Goal: Task Accomplishment & Management: Manage account settings

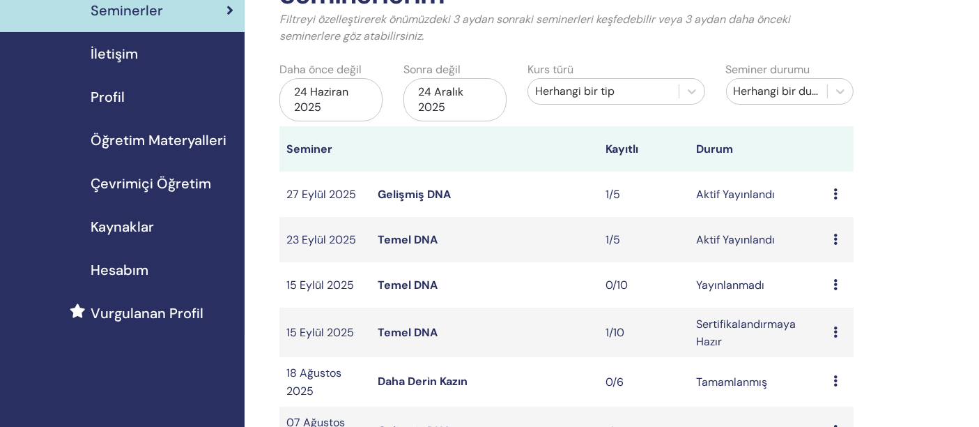
scroll to position [96, 0]
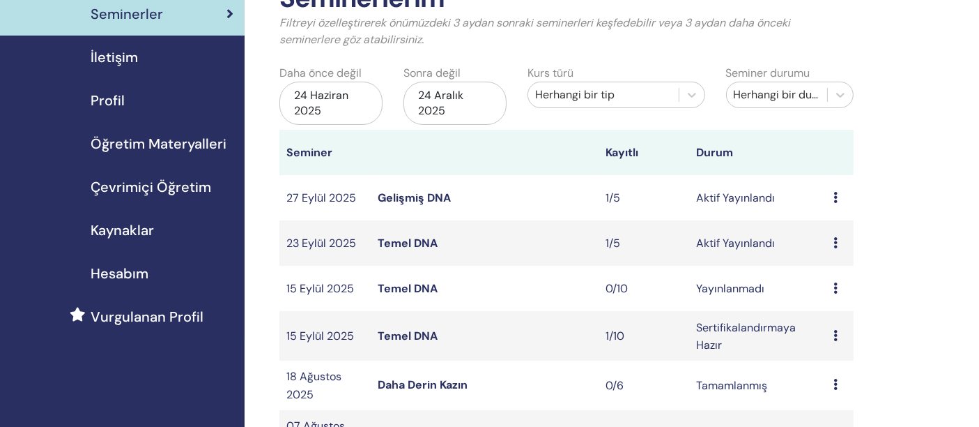
click at [395, 243] on font "Temel DNA" at bounding box center [408, 243] width 60 height 15
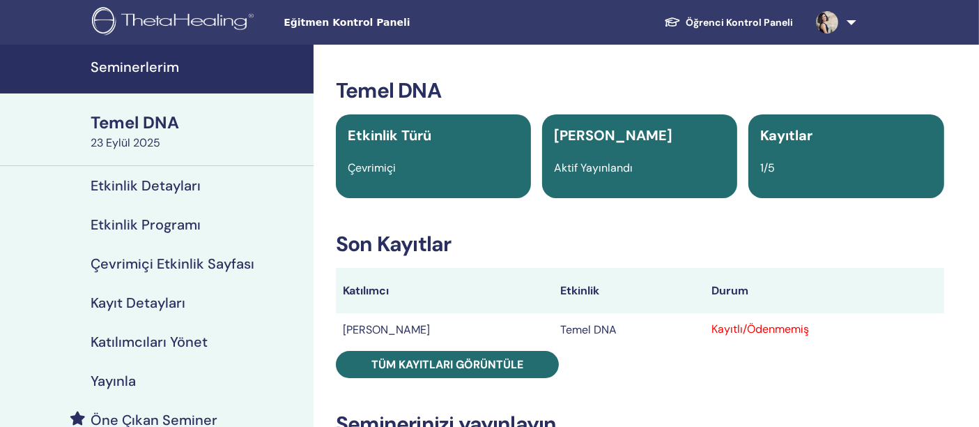
click at [167, 181] on font "Etkinlik Detayları" at bounding box center [146, 185] width 110 height 18
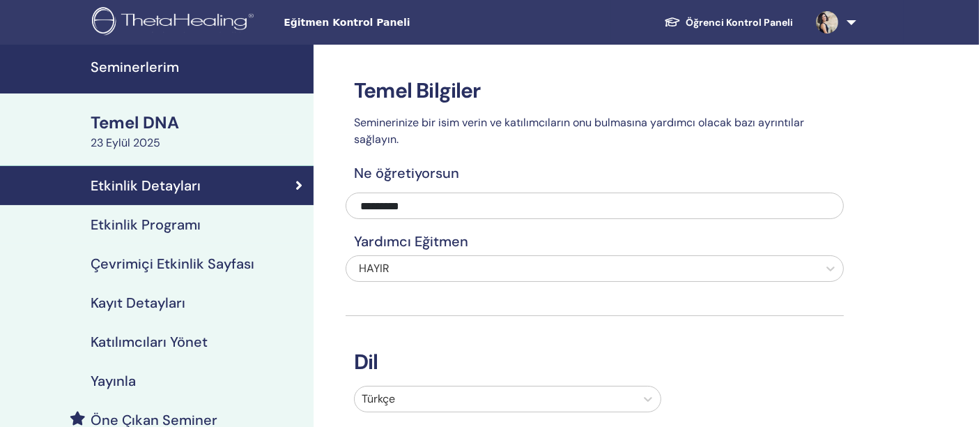
click at [138, 293] on font "Kayıt Detayları" at bounding box center [138, 302] width 95 height 18
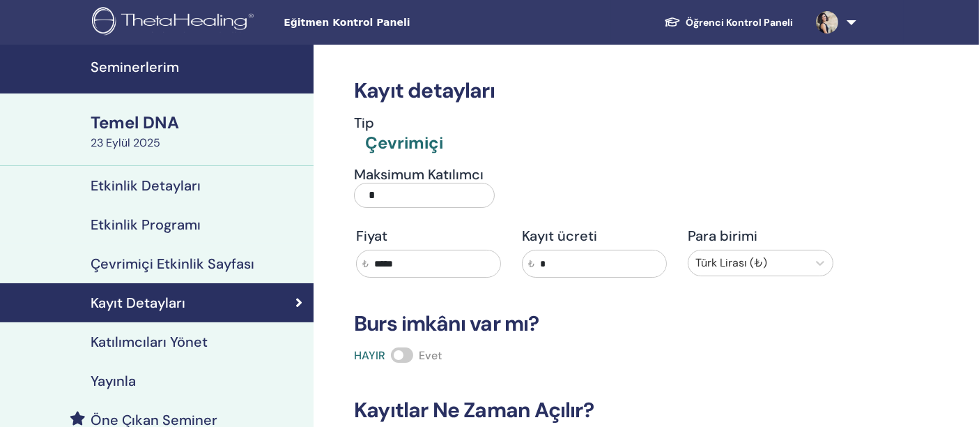
click at [135, 121] on font "Temel DNA" at bounding box center [135, 123] width 89 height 22
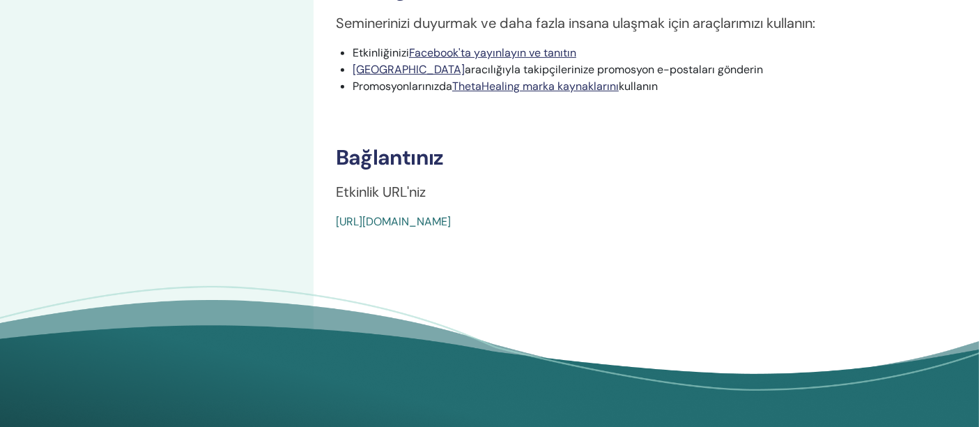
scroll to position [636, 0]
drag, startPoint x: 510, startPoint y: 224, endPoint x: 489, endPoint y: 220, distance: 21.3
click at [451, 220] on font "https://www.thetahealing.com/seminar-378146-detayları.html" at bounding box center [393, 222] width 115 height 15
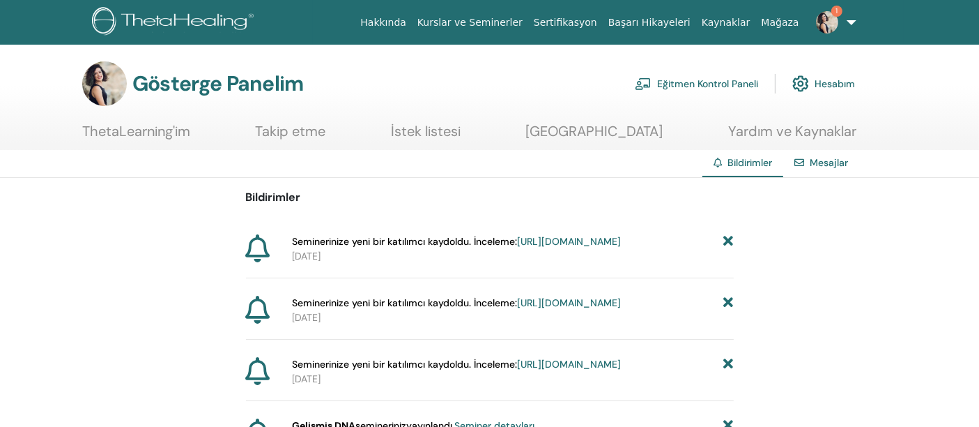
drag, startPoint x: 386, startPoint y: 246, endPoint x: 388, endPoint y: 259, distance: 12.7
click at [388, 249] on span "Seminerinize yeni bir katılımcı kaydoldu. İnceleme: https://member.thetahealing…" at bounding box center [456, 241] width 329 height 15
click at [417, 249] on span "Seminerinize yeni bir katılımcı kaydoldu. İnceleme: https://member.thetahealing…" at bounding box center [456, 241] width 329 height 15
click at [517, 247] on font "https://member.thetahealing.com/instructor/seminar/378146/attendees" at bounding box center [569, 241] width 104 height 13
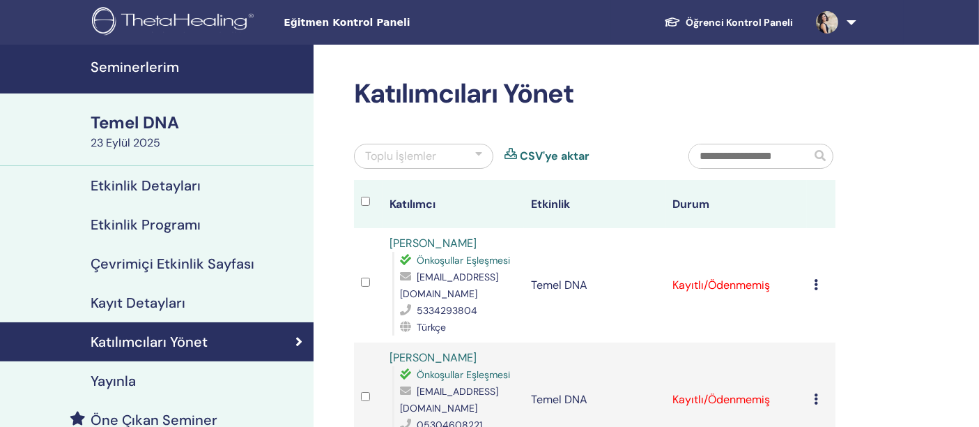
click at [130, 63] on font "Seminerlerim" at bounding box center [135, 67] width 89 height 18
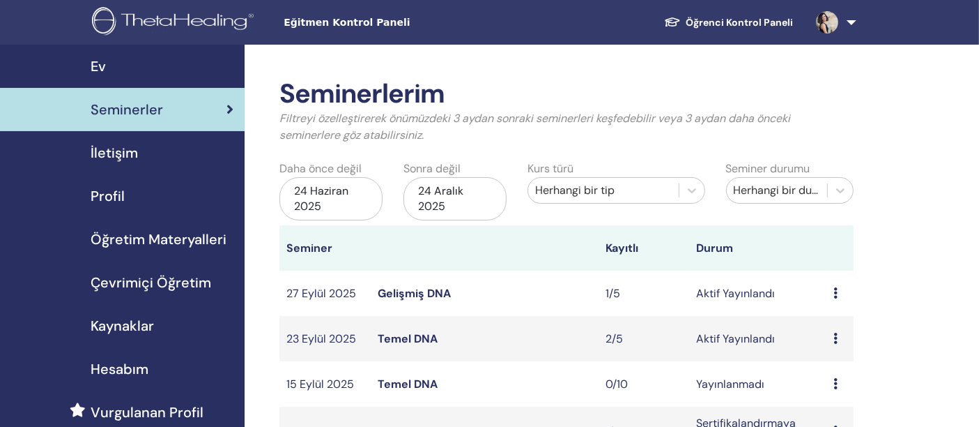
click at [418, 296] on font "Gelişmiş DNA" at bounding box center [414, 293] width 73 height 15
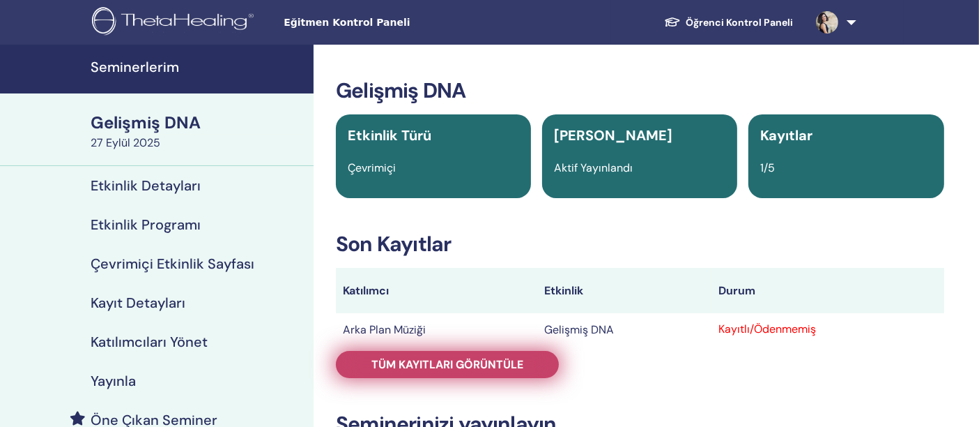
click at [402, 370] on font "Tüm kayıtları görüntüle" at bounding box center [448, 364] width 152 height 15
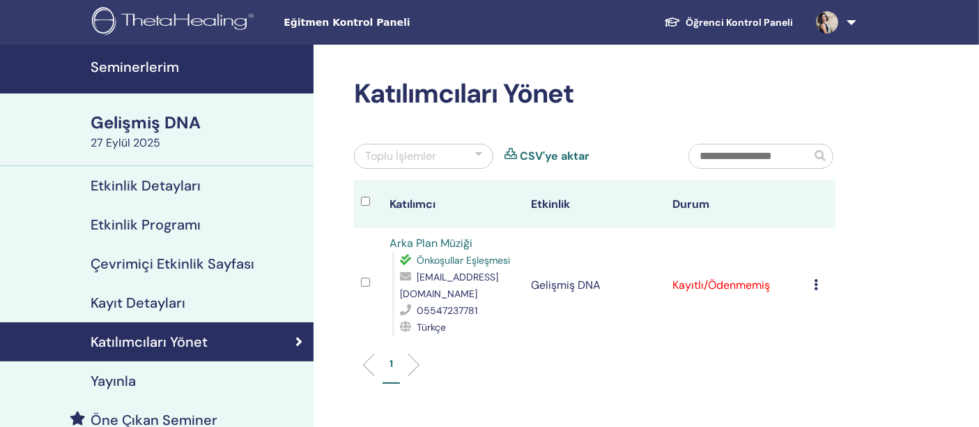
click at [188, 137] on div "27 Eylül 2025" at bounding box center [198, 143] width 215 height 17
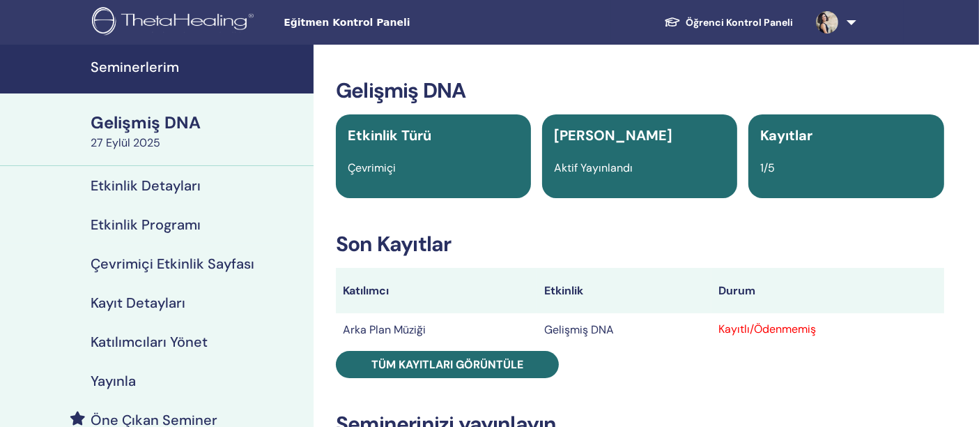
click at [151, 136] on font "27 Eylül 2025" at bounding box center [126, 142] width 70 height 15
click at [143, 192] on font "Etkinlik Detayları" at bounding box center [146, 185] width 110 height 18
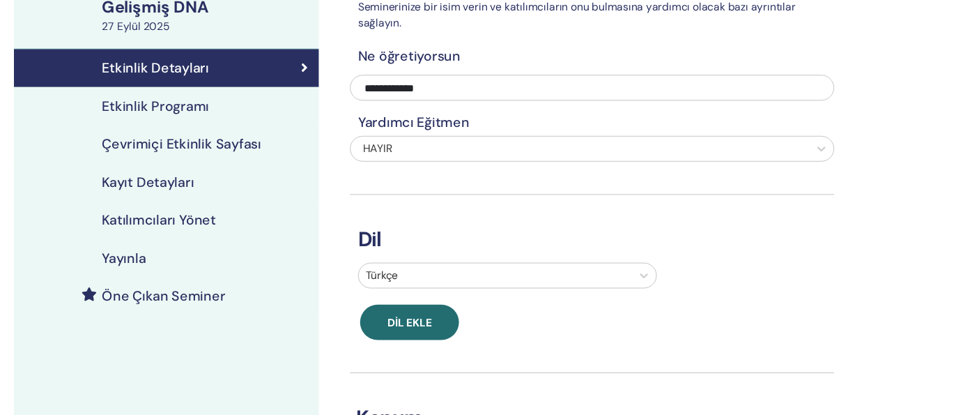
scroll to position [112, 0]
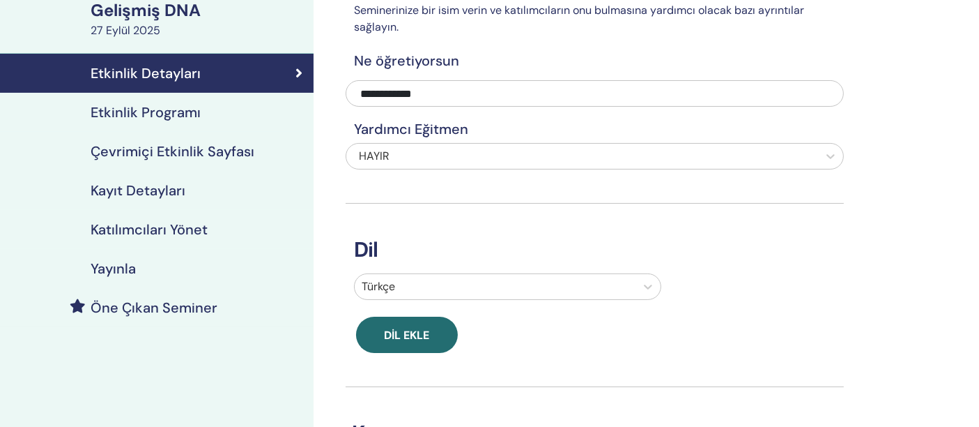
click at [148, 111] on font "Etkinlik Programı" at bounding box center [146, 112] width 110 height 18
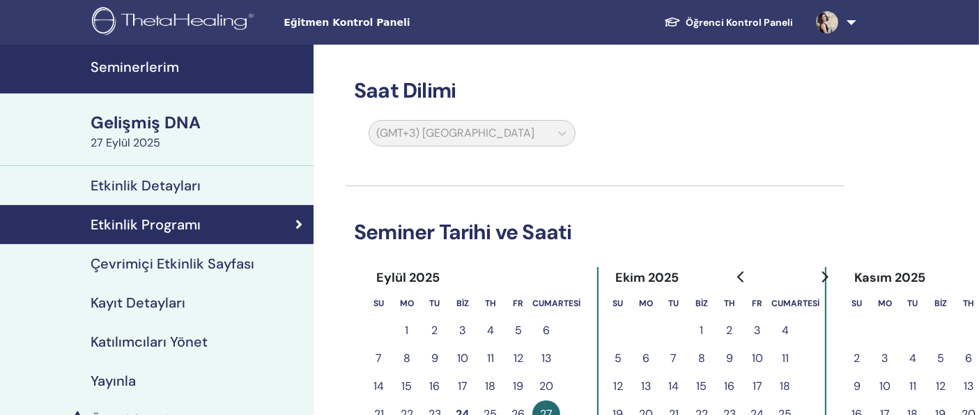
click at [143, 120] on font "Gelişmiş DNA" at bounding box center [146, 123] width 110 height 22
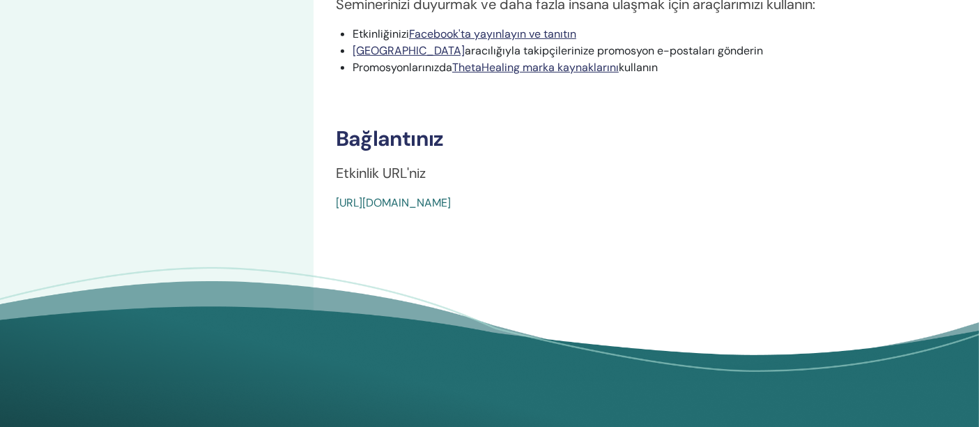
scroll to position [653, 0]
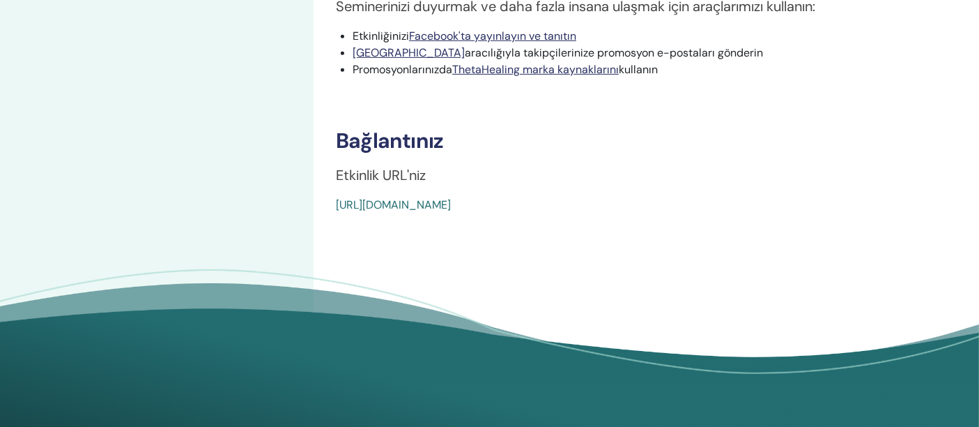
click at [451, 204] on font "https://www.thetahealing.com/seminar-378150-detayları.html" at bounding box center [393, 204] width 115 height 15
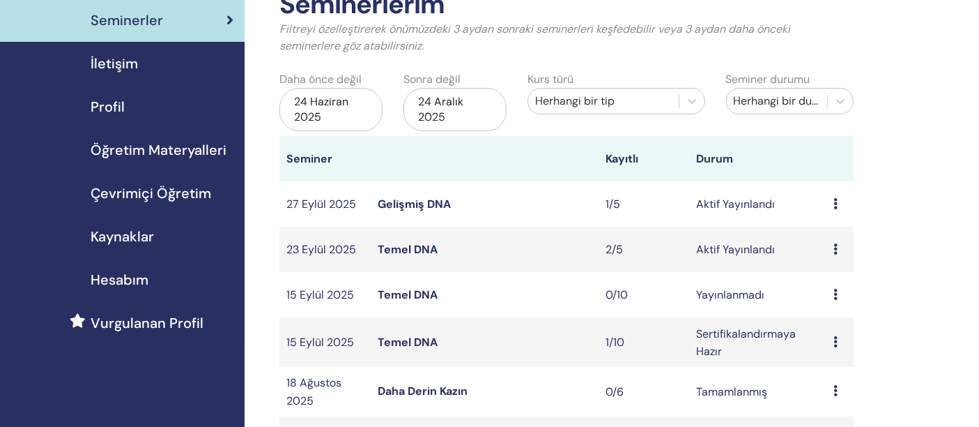
scroll to position [103, 0]
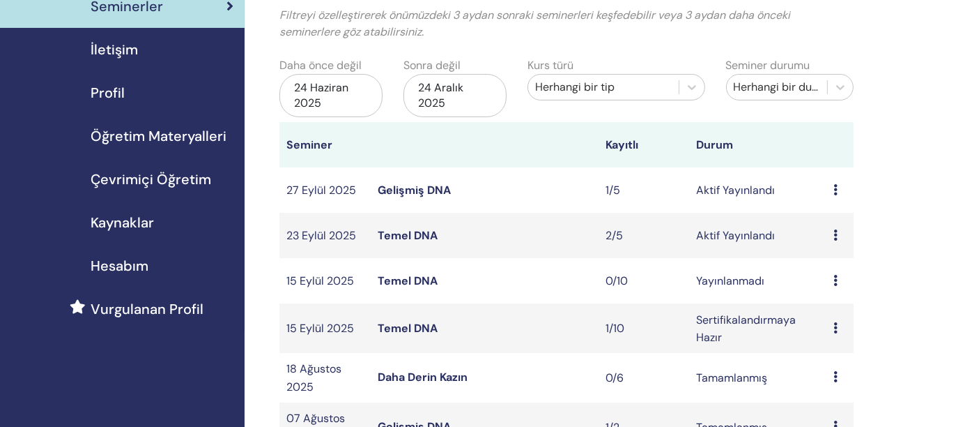
click at [425, 234] on font "Temel DNA" at bounding box center [408, 235] width 60 height 15
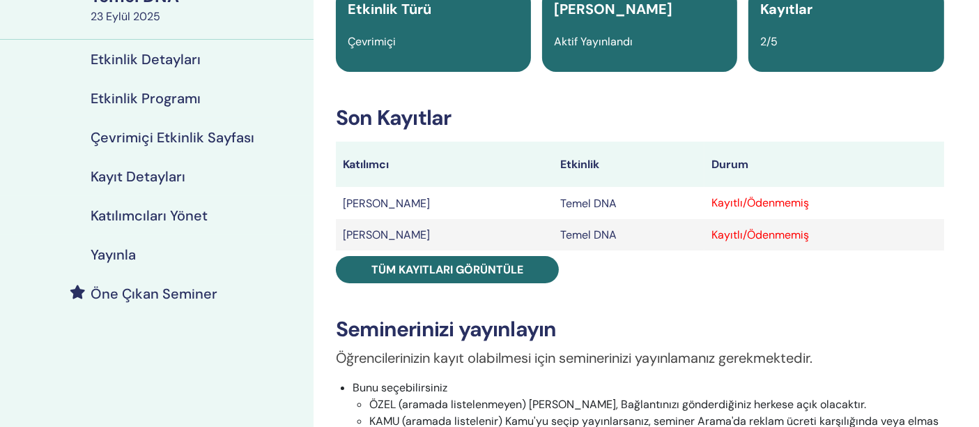
scroll to position [127, 0]
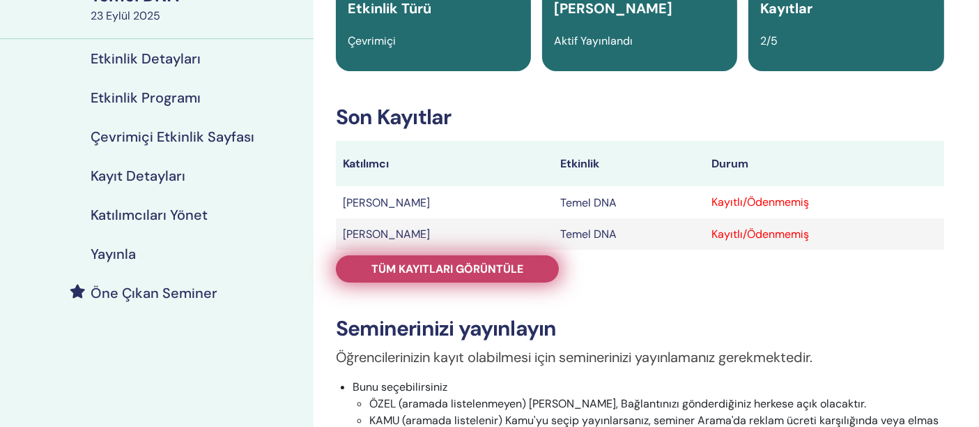
click at [482, 275] on font "Tüm kayıtları görüntüle" at bounding box center [448, 268] width 152 height 15
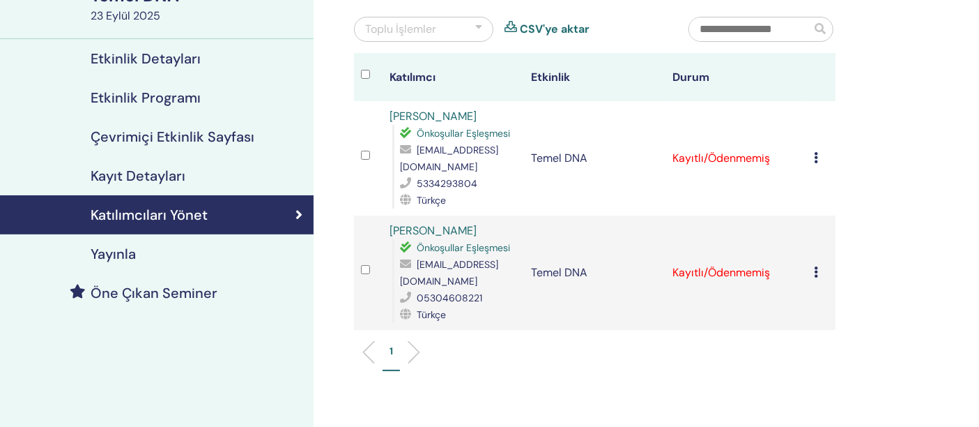
click at [812, 157] on td "Kaydı İptal Et Otomatik onaylama yapmayın Ödendi olarak işaretle Ödenmemiş olar…" at bounding box center [821, 158] width 29 height 114
click at [814, 157] on icon at bounding box center [816, 157] width 4 height 11
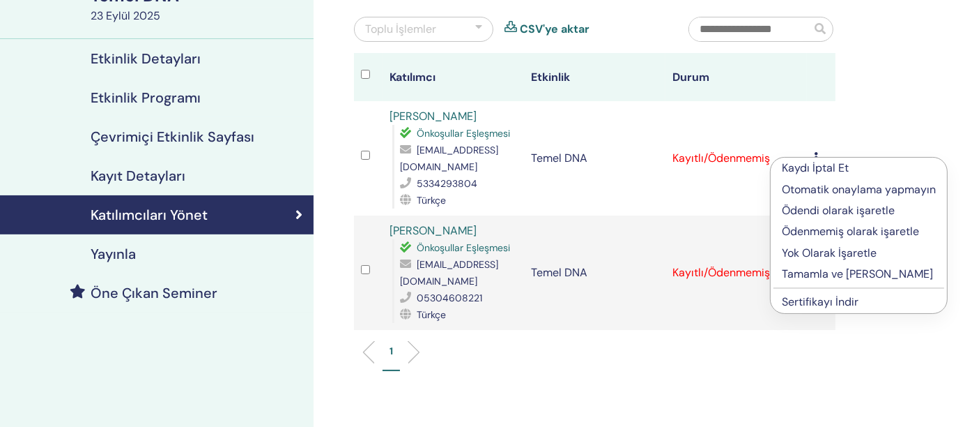
click at [814, 269] on font "Tamamla ve [PERSON_NAME]" at bounding box center [857, 273] width 151 height 15
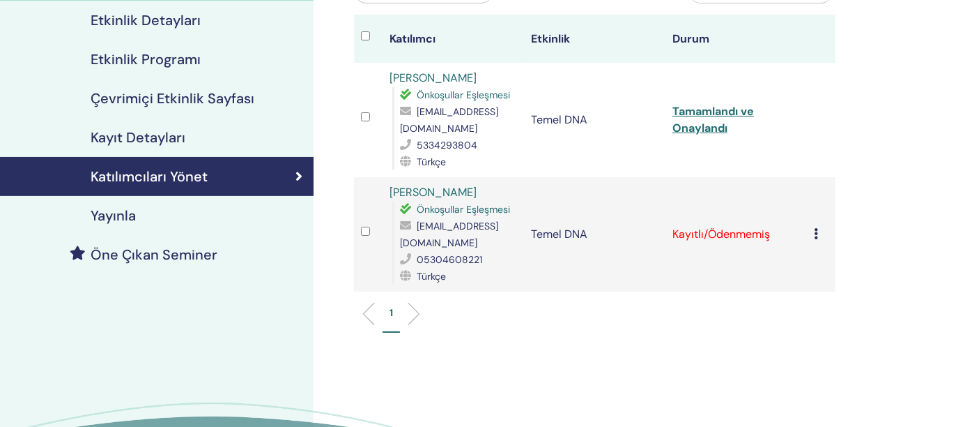
scroll to position [167, 0]
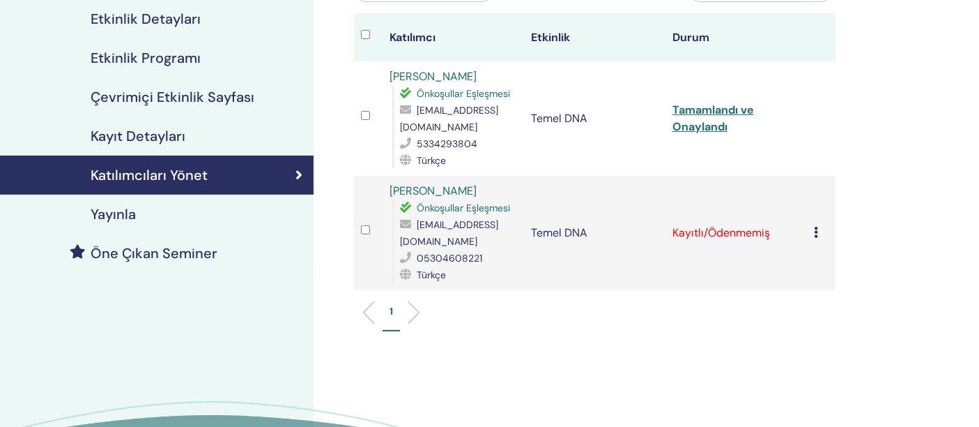
click at [815, 234] on icon at bounding box center [816, 232] width 4 height 11
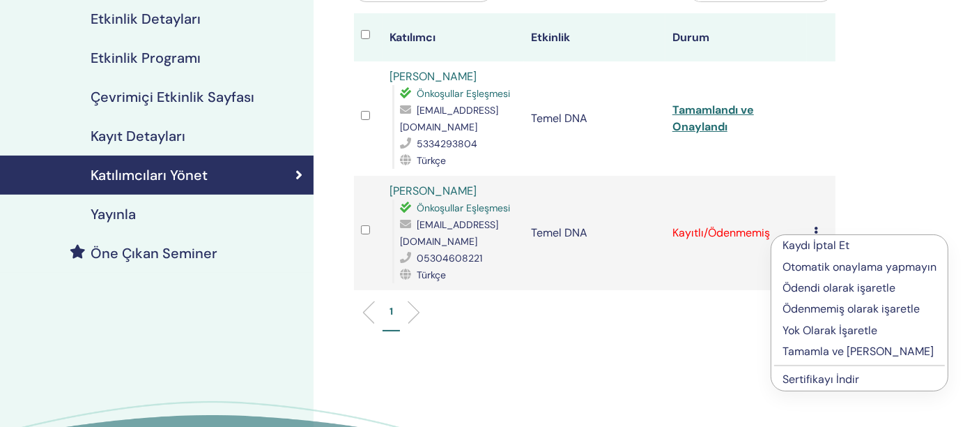
click at [805, 349] on font "Tamamla ve [PERSON_NAME]" at bounding box center [858, 351] width 151 height 15
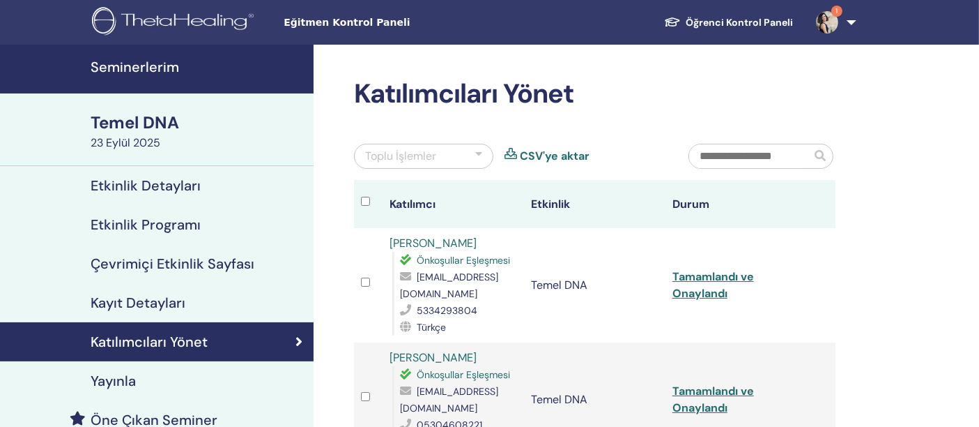
click at [830, 19] on img at bounding box center [827, 22] width 22 height 22
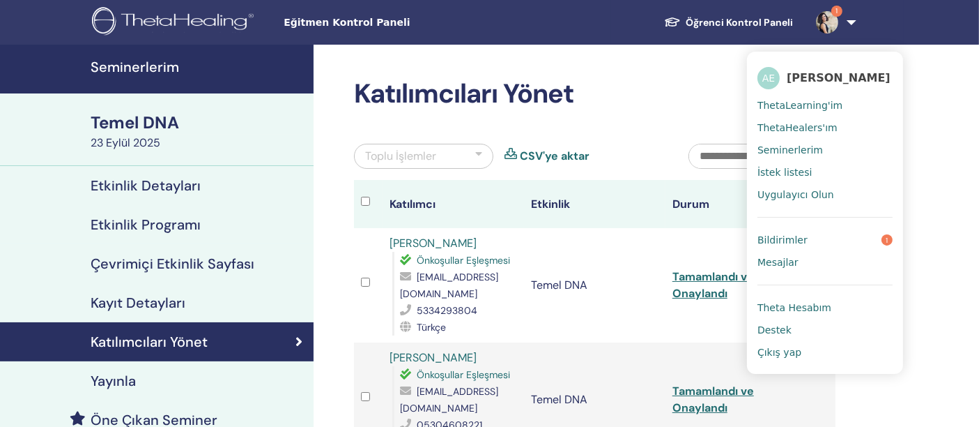
click at [803, 240] on link "Bildirimler 1" at bounding box center [825, 240] width 135 height 22
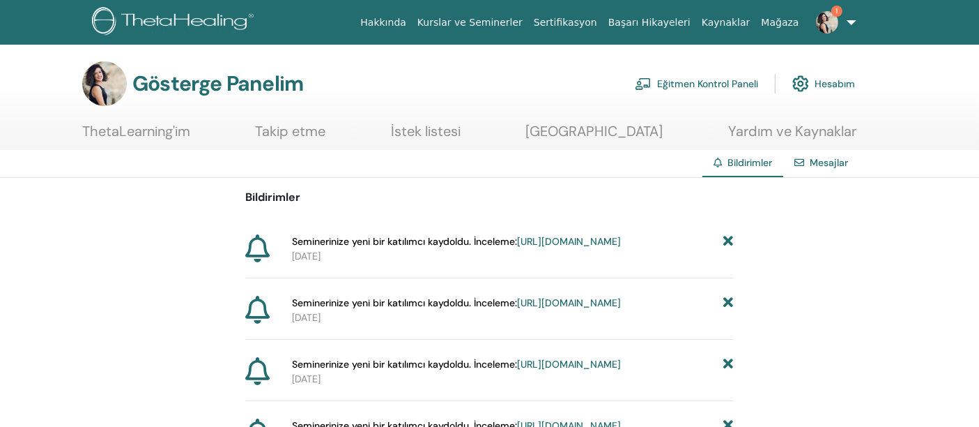
click at [517, 247] on font "[URL][DOMAIN_NAME]" at bounding box center [569, 241] width 104 height 13
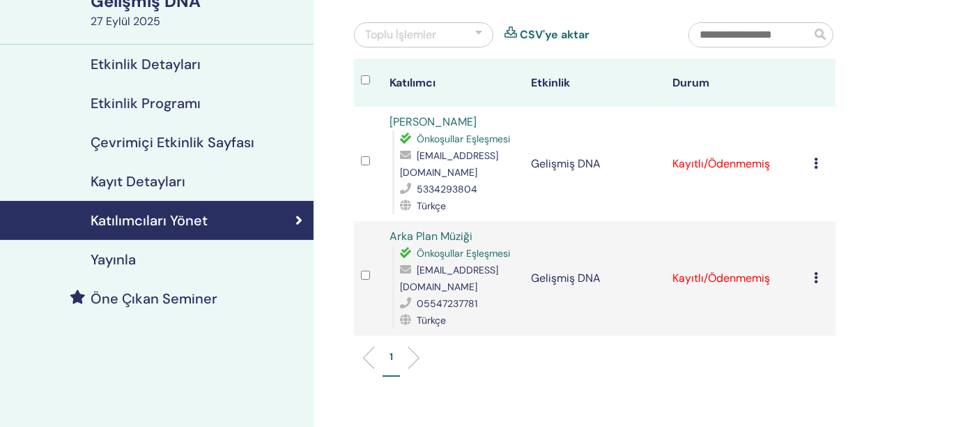
scroll to position [121, 0]
click at [958, 297] on div "Katılımcıları Yönet Toplu İşlemler CSV'ye aktar Katılımcı Etkinlik Durum [PERSO…" at bounding box center [640, 255] width 653 height 662
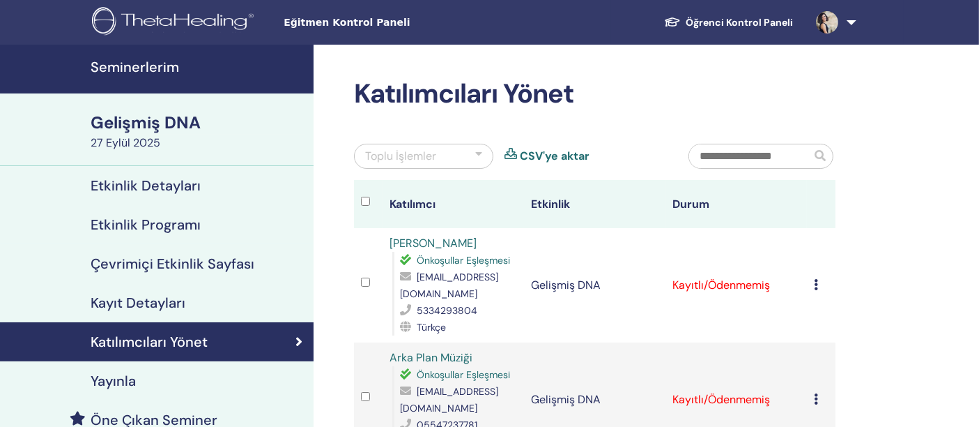
click at [119, 65] on font "Seminerlerim" at bounding box center [135, 67] width 89 height 18
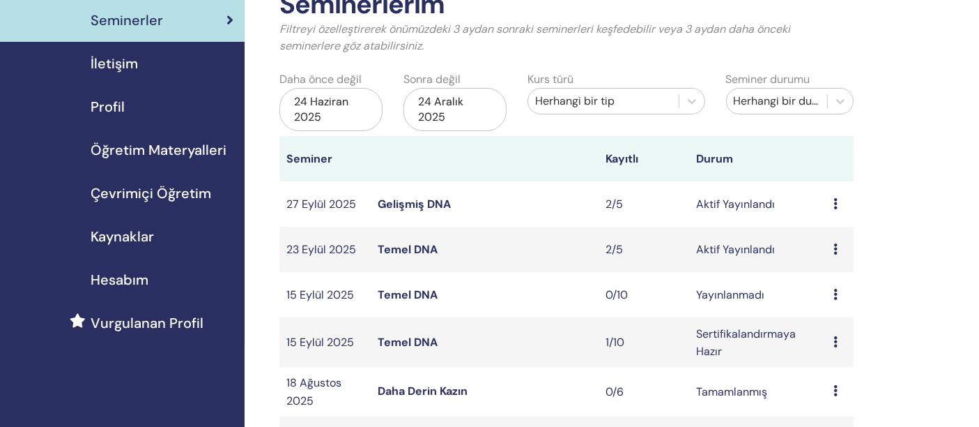
scroll to position [107, 0]
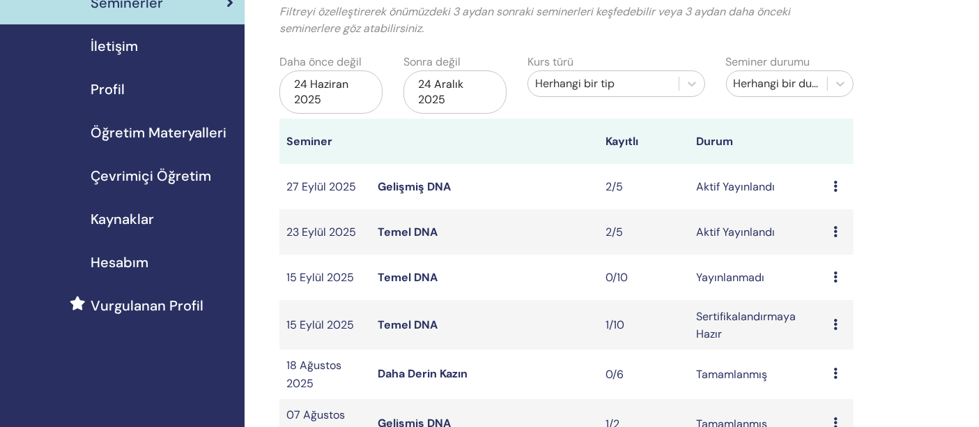
click at [417, 228] on font "Temel DNA" at bounding box center [408, 231] width 60 height 15
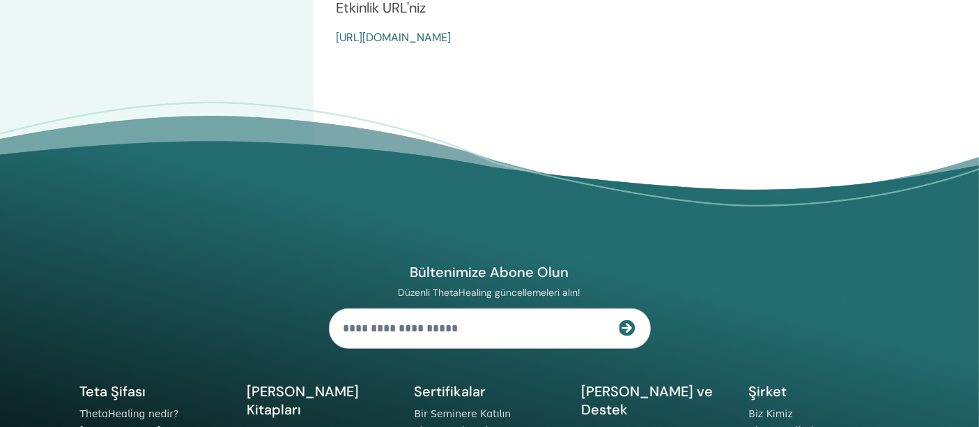
scroll to position [850, 0]
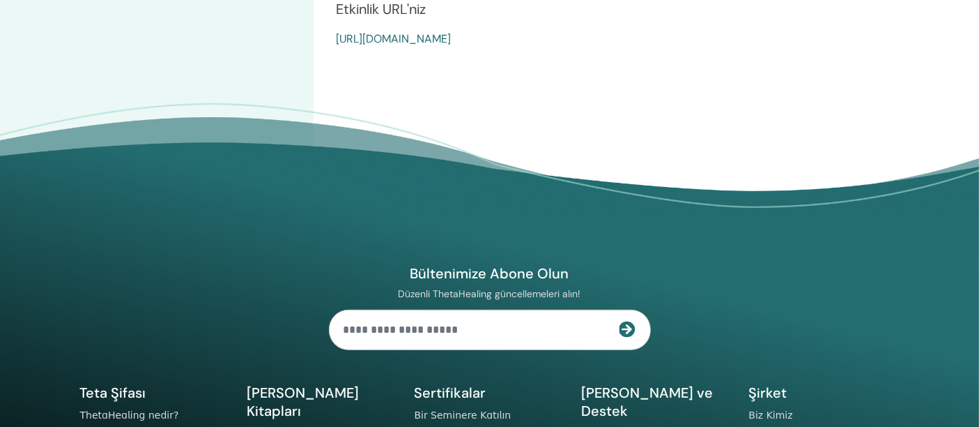
click at [451, 34] on font "[URL][DOMAIN_NAME]" at bounding box center [393, 38] width 115 height 15
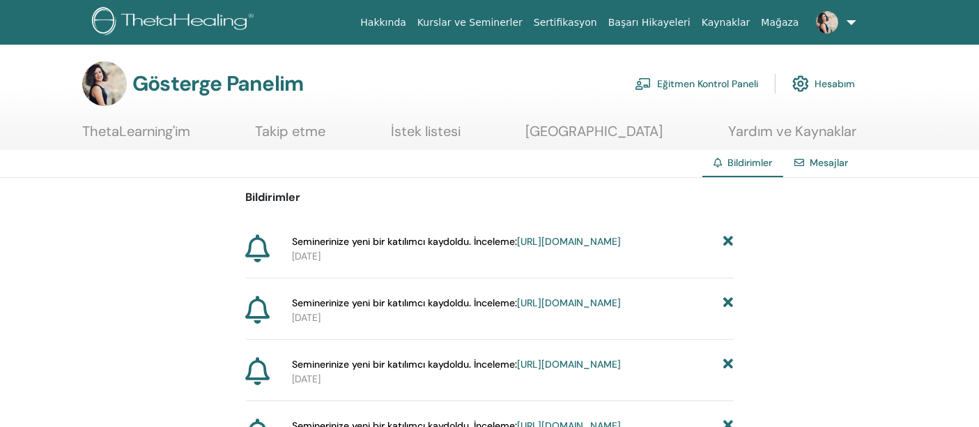
click at [517, 247] on font "https://member.thetahealing.com/instructor/seminar/378150/attendees" at bounding box center [569, 241] width 104 height 13
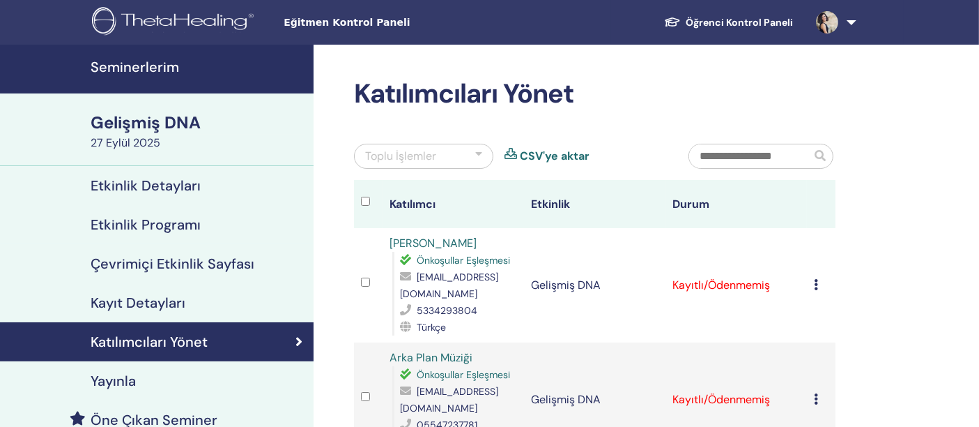
click at [165, 75] on font "Seminerlerim" at bounding box center [135, 67] width 89 height 18
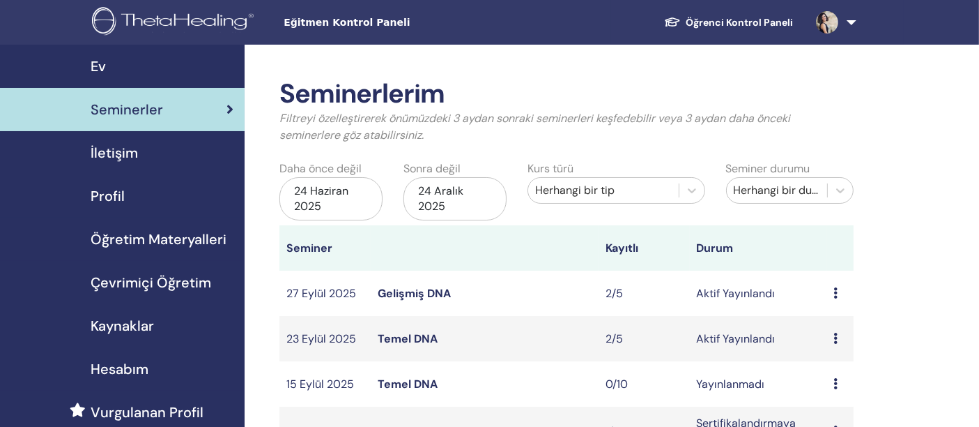
click at [414, 339] on font "Temel DNA" at bounding box center [408, 338] width 60 height 15
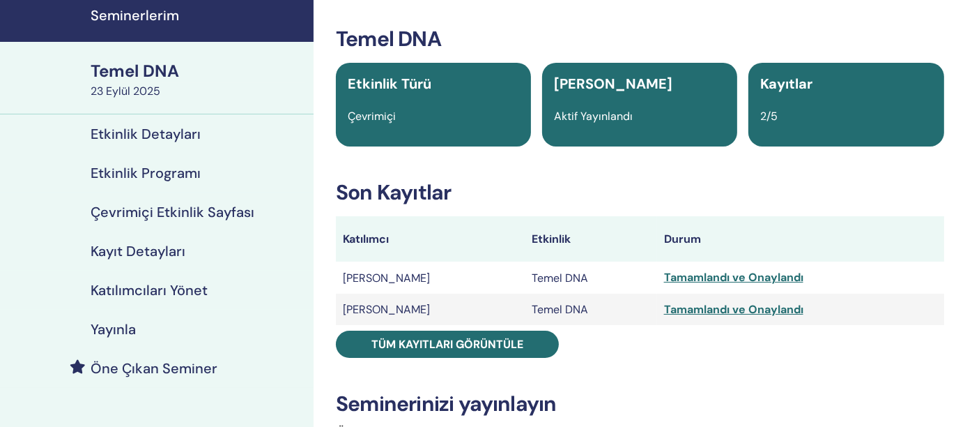
scroll to position [51, 0]
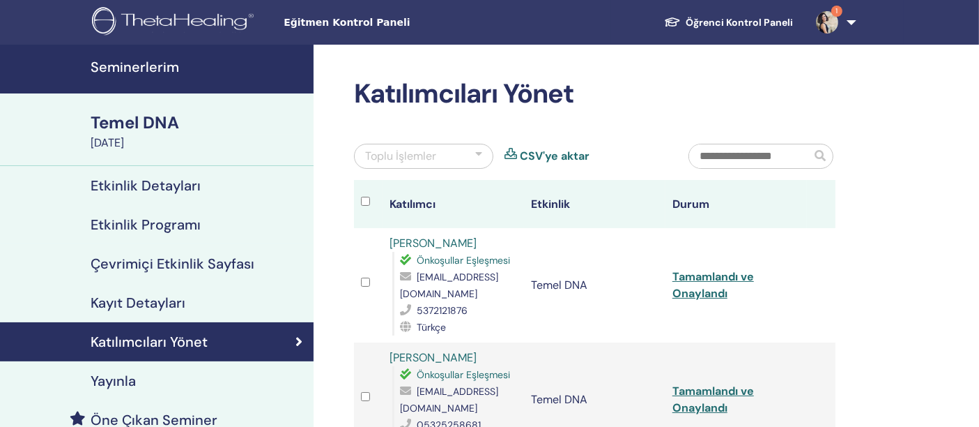
click at [140, 72] on font "Seminerlerim" at bounding box center [135, 67] width 89 height 18
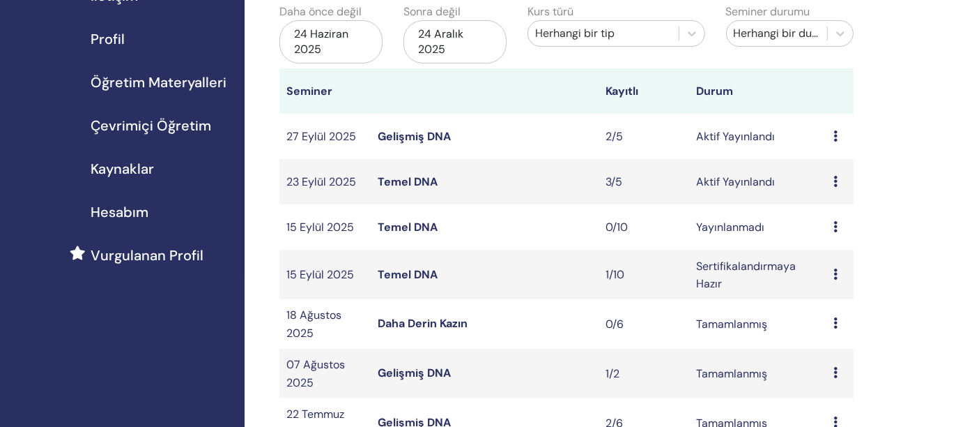
scroll to position [158, 0]
click at [396, 174] on font "Temel DNA" at bounding box center [408, 181] width 60 height 15
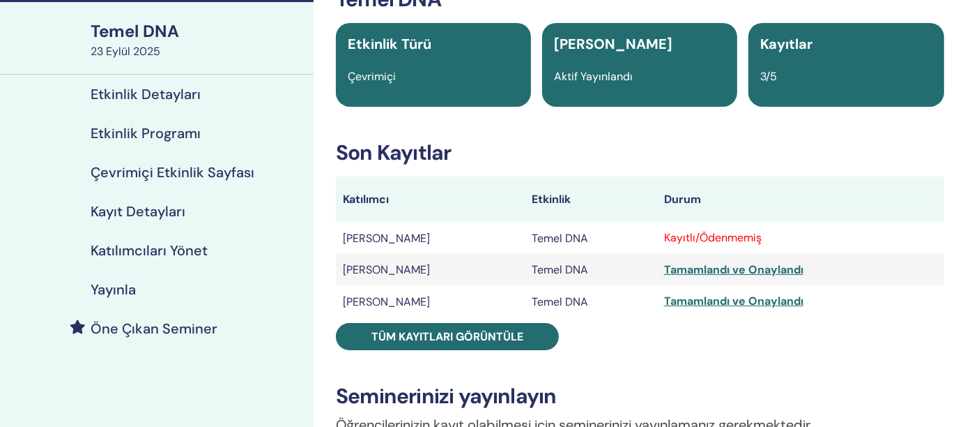
scroll to position [98, 0]
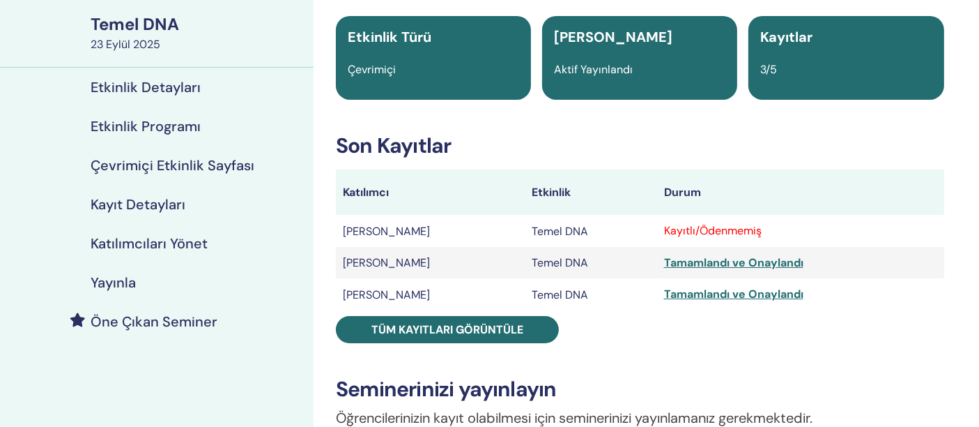
click at [708, 234] on font "Kayıtlı/Ödenmemiş" at bounding box center [713, 230] width 98 height 15
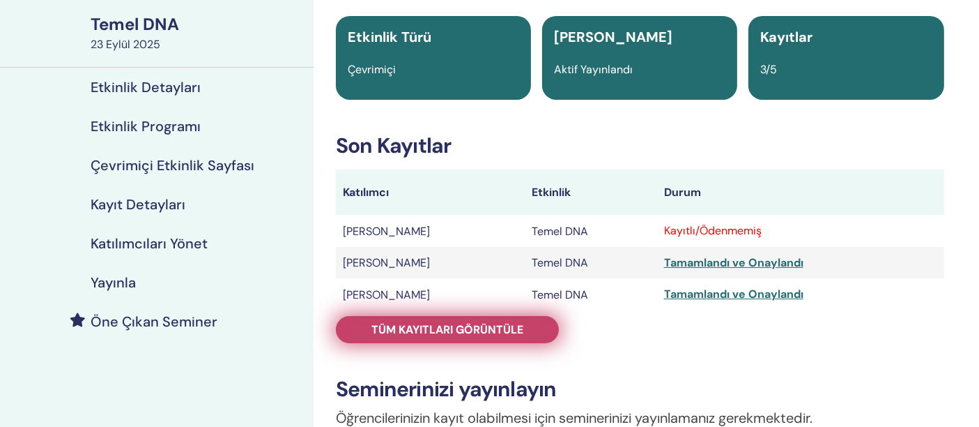
click at [486, 333] on font "Tüm kayıtları görüntüle" at bounding box center [448, 329] width 152 height 15
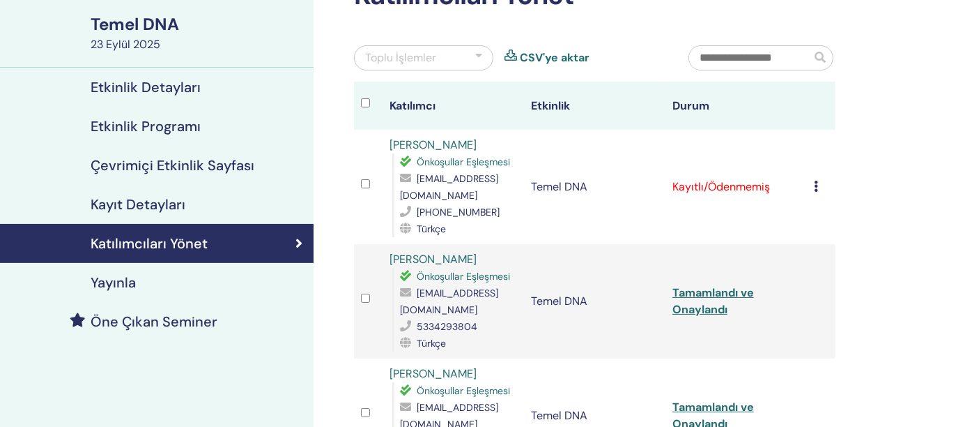
click at [818, 181] on icon at bounding box center [816, 186] width 4 height 11
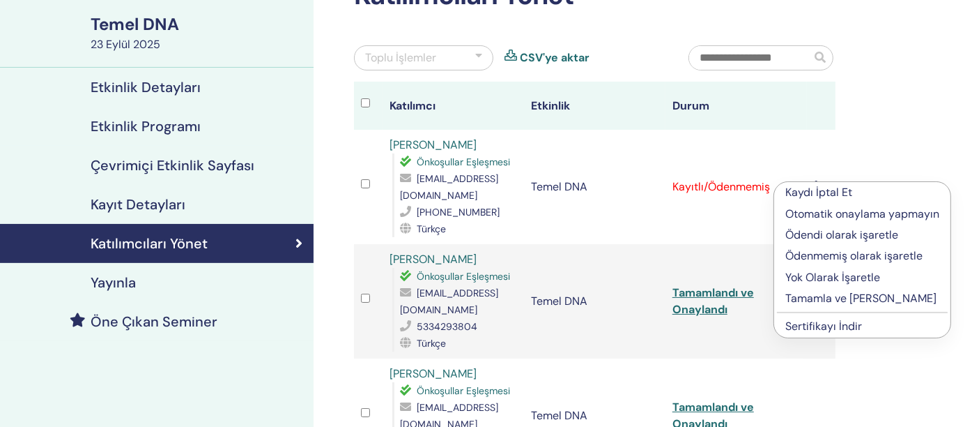
click at [832, 293] on font "Tamamla ve Onayla" at bounding box center [861, 298] width 151 height 15
